Goal: Navigation & Orientation: Find specific page/section

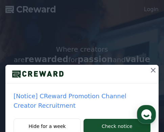
click at [152, 68] on button at bounding box center [153, 70] width 11 height 11
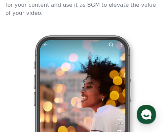
scroll to position [1014, 0]
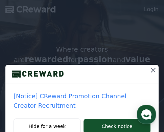
click at [150, 68] on icon at bounding box center [153, 70] width 8 height 8
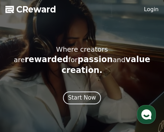
click at [86, 94] on div "Start Now" at bounding box center [82, 98] width 28 height 8
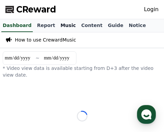
click at [58, 25] on link "Music" at bounding box center [68, 25] width 21 height 13
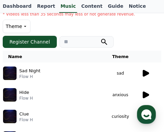
scroll to position [68, 0]
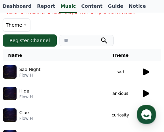
click at [143, 68] on icon at bounding box center [145, 72] width 8 height 8
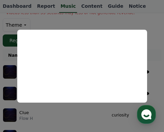
click at [104, 18] on button "close modal" at bounding box center [82, 66] width 164 height 132
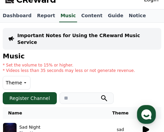
scroll to position [0, 0]
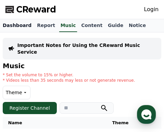
click at [21, 24] on link "Dashboard" at bounding box center [17, 25] width 34 height 13
